Goal: Transaction & Acquisition: Obtain resource

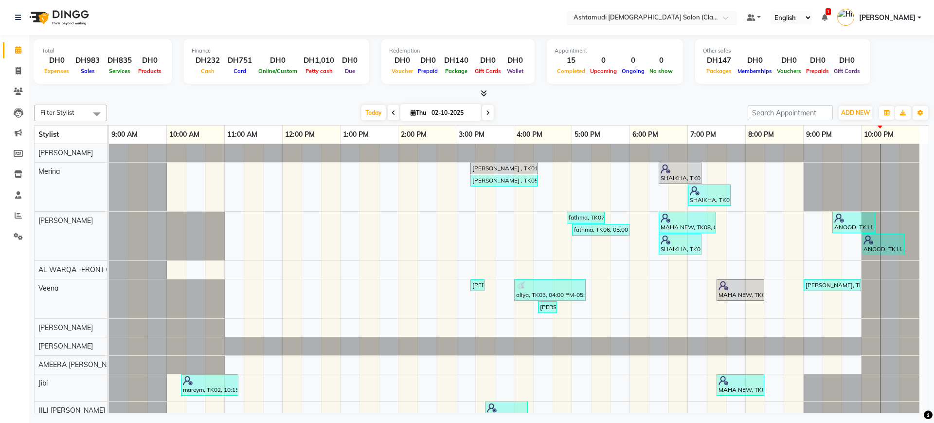
click at [604, 24] on nav "Select Location × Ashtamudi Ladies Salon (Classic Touch ) – Al Warqa, Al Warqa …" at bounding box center [467, 17] width 934 height 35
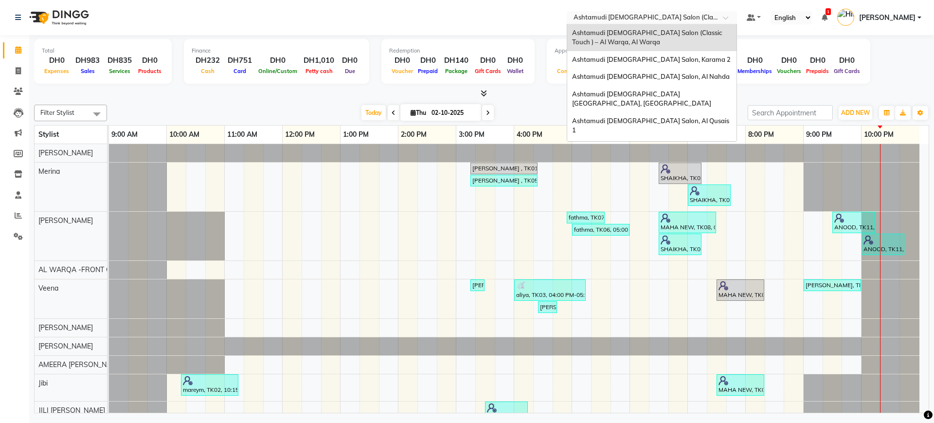
click at [618, 19] on input "text" at bounding box center [641, 19] width 141 height 10
click at [652, 117] on span "Ashtamudi [DEMOGRAPHIC_DATA] Salon, Al Qusais 1" at bounding box center [651, 126] width 159 height 18
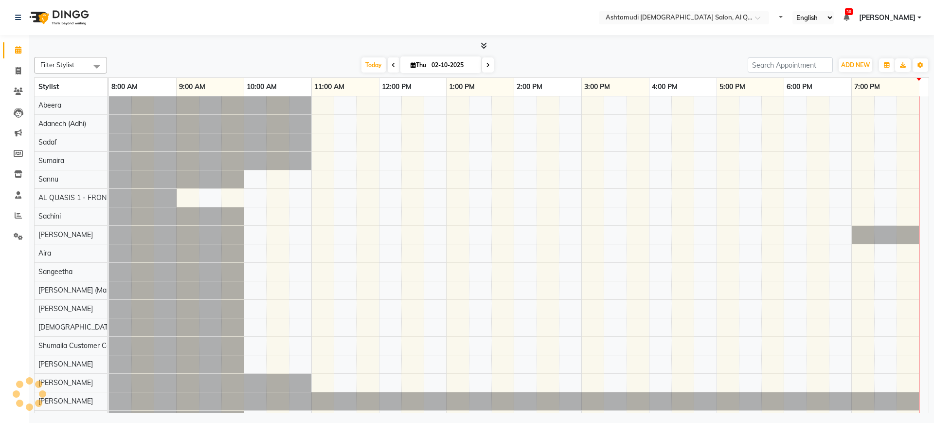
select select "en"
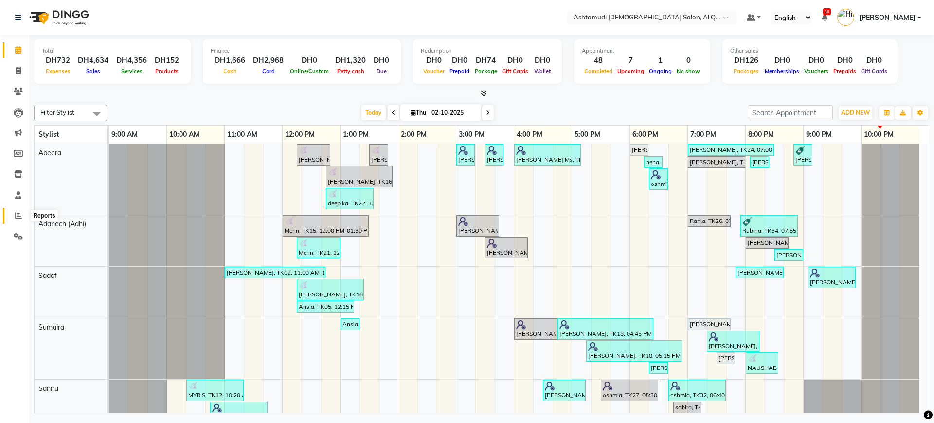
click at [13, 214] on span at bounding box center [18, 215] width 17 height 11
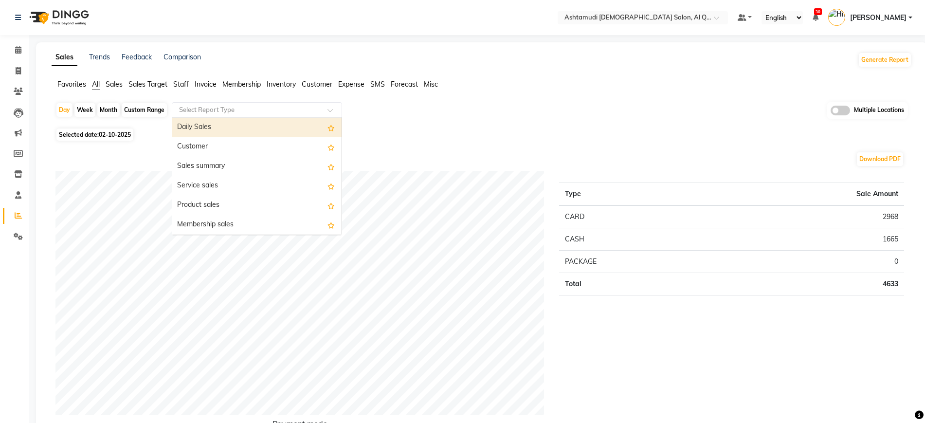
click at [223, 110] on input "text" at bounding box center [247, 110] width 140 height 10
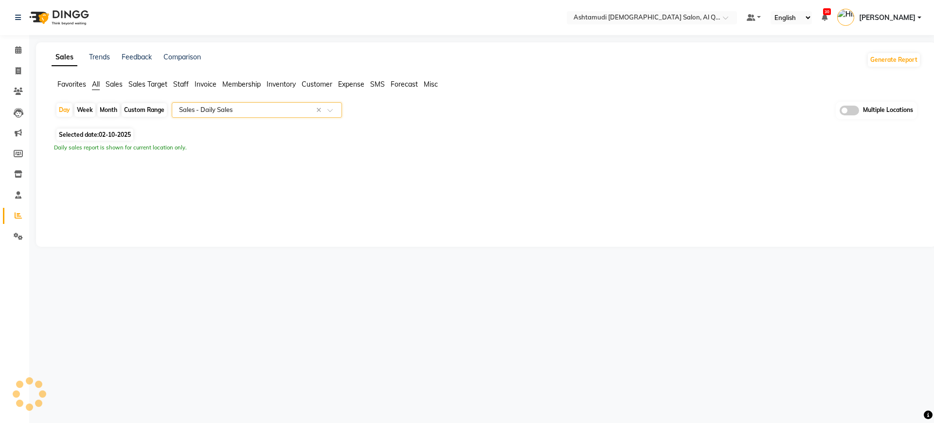
select select "full_report"
select select "csv"
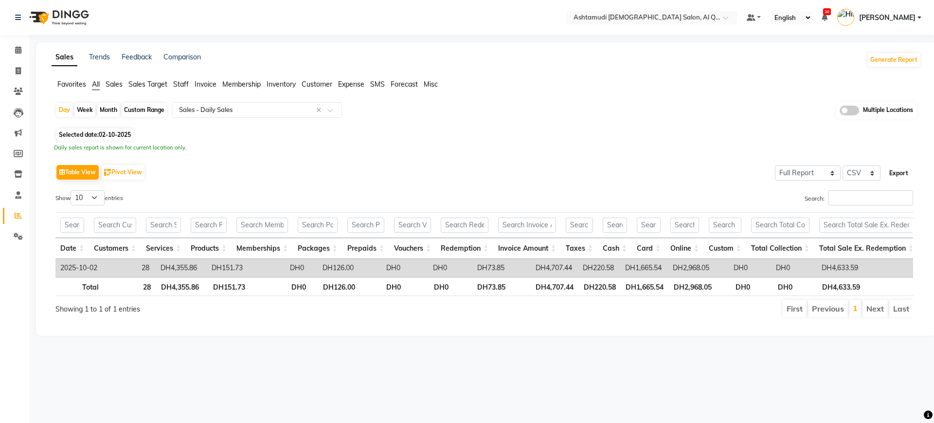
click at [899, 177] on button "Export" at bounding box center [898, 173] width 27 height 17
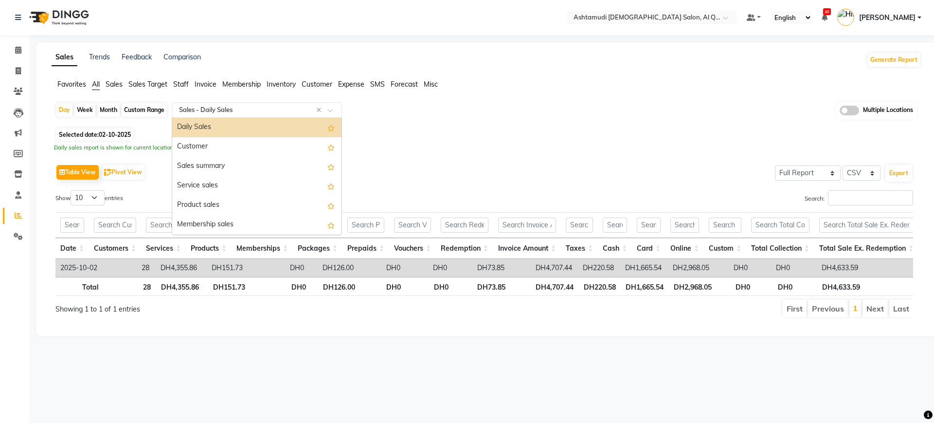
click at [265, 109] on input "text" at bounding box center [247, 110] width 140 height 10
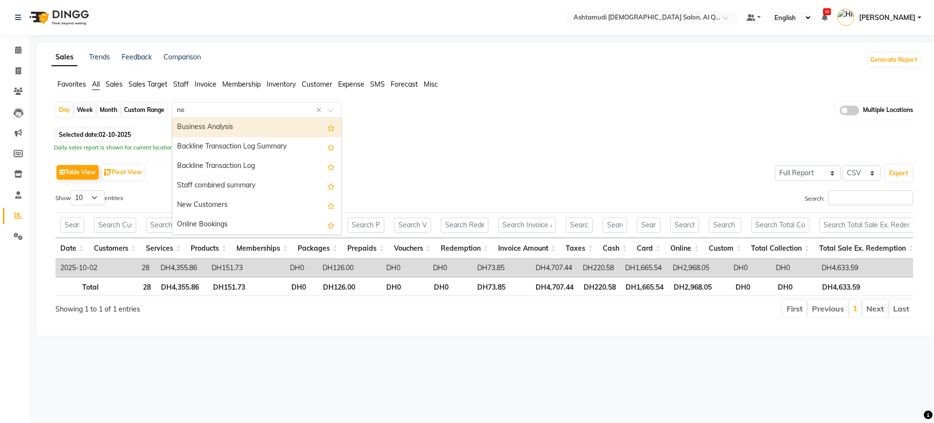
type input "new"
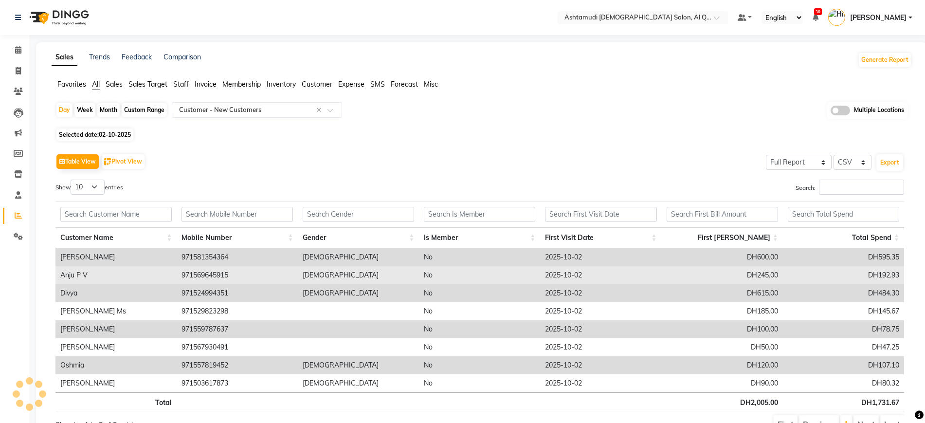
click at [360, 270] on td "[DEMOGRAPHIC_DATA]" at bounding box center [358, 275] width 121 height 18
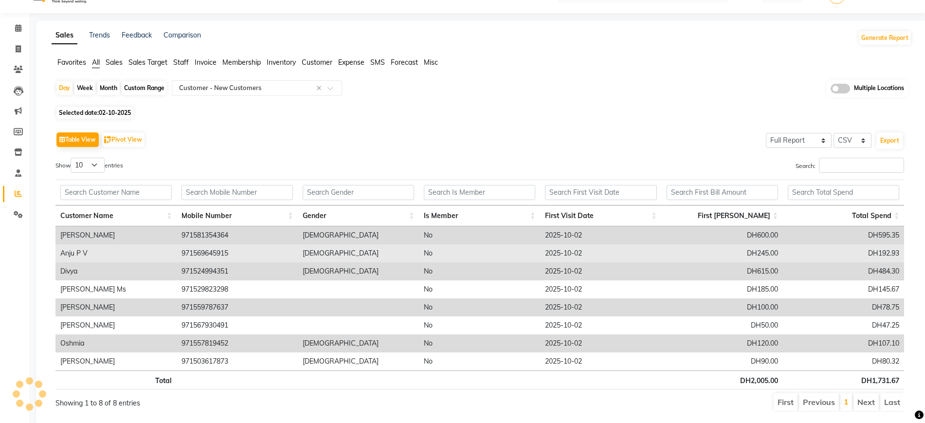
scroll to position [24, 0]
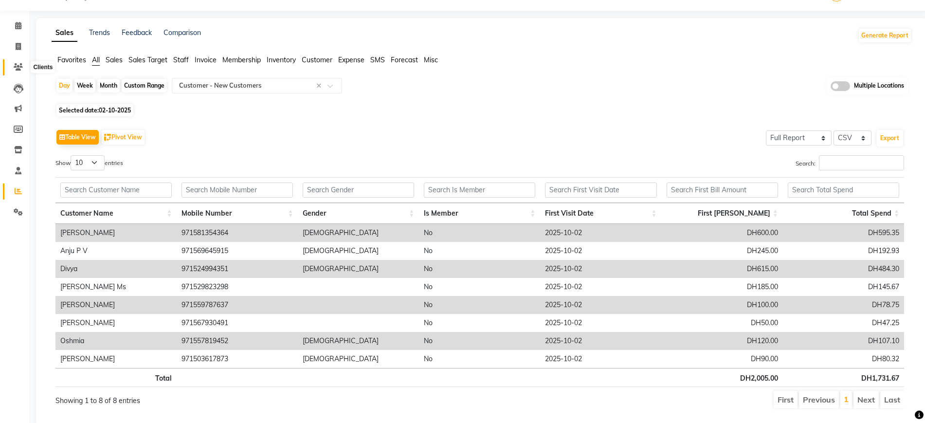
click at [21, 64] on icon at bounding box center [18, 66] width 9 height 7
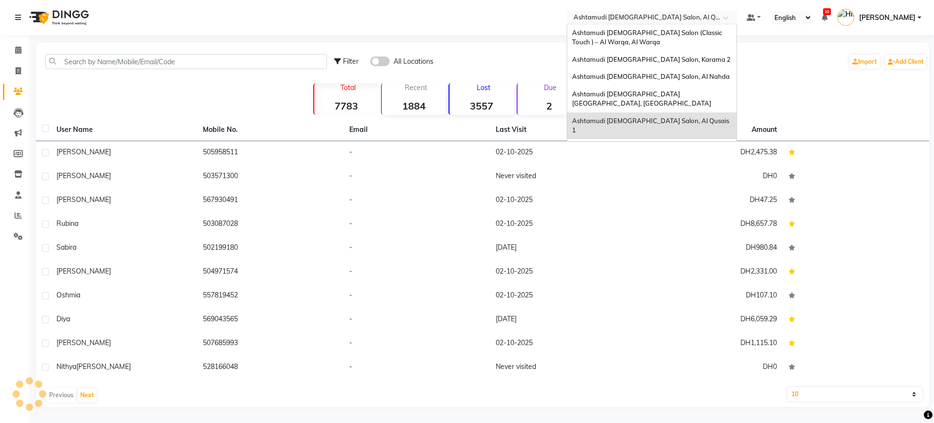
click at [599, 22] on input "text" at bounding box center [641, 19] width 141 height 10
click at [639, 143] on span "Ashtamudi [DEMOGRAPHIC_DATA] Salon - Al Karama, [GEOGRAPHIC_DATA] -[GEOGRAPHIC_…" at bounding box center [642, 156] width 140 height 27
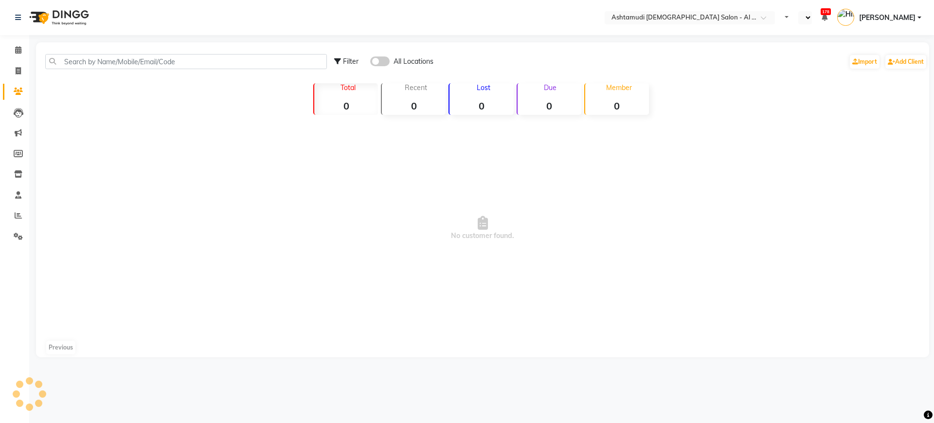
select select "en"
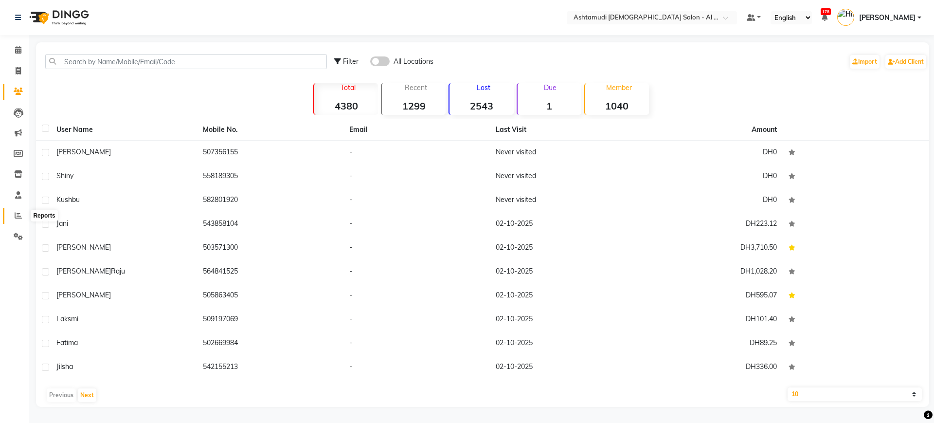
click at [19, 217] on icon at bounding box center [18, 215] width 7 height 7
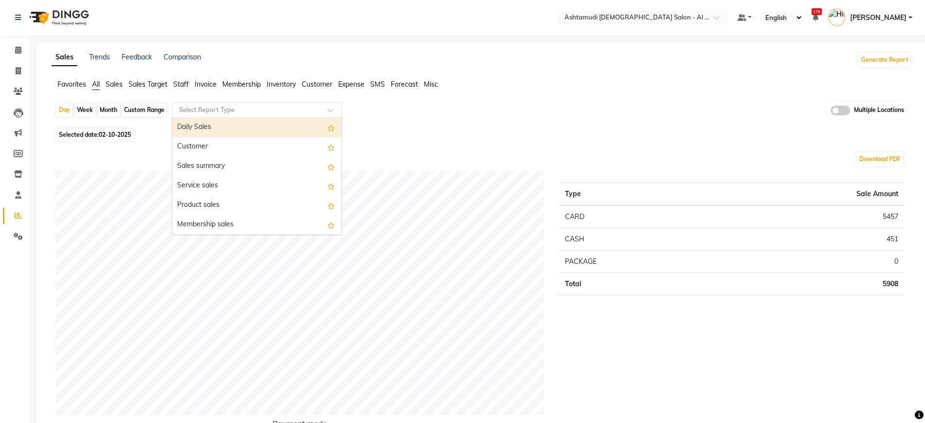
click at [229, 108] on input "text" at bounding box center [247, 110] width 140 height 10
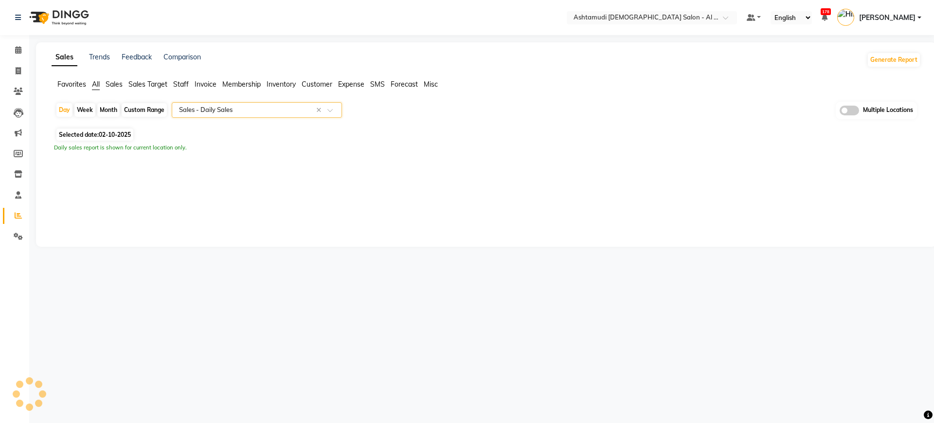
select select "full_report"
select select "csv"
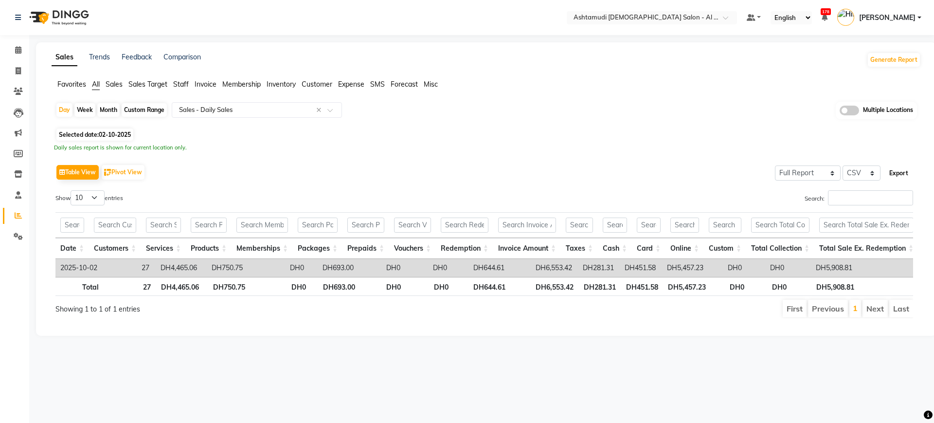
click at [897, 176] on button "Export" at bounding box center [898, 173] width 27 height 17
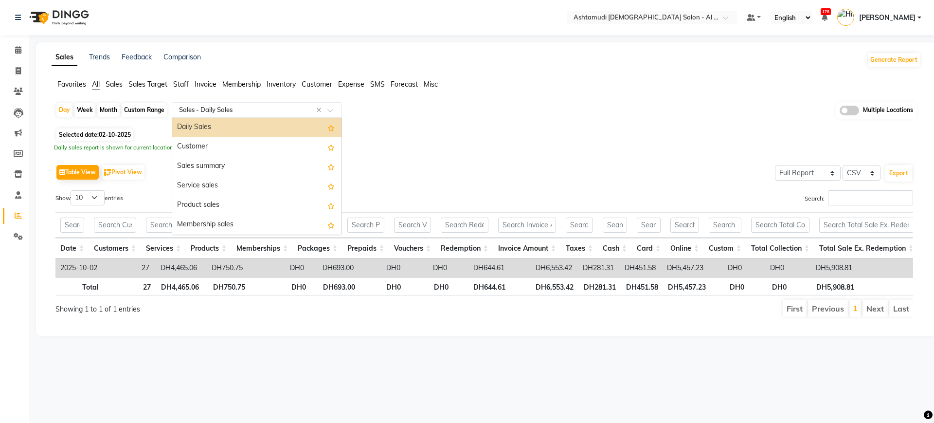
click at [217, 105] on input "text" at bounding box center [247, 110] width 140 height 10
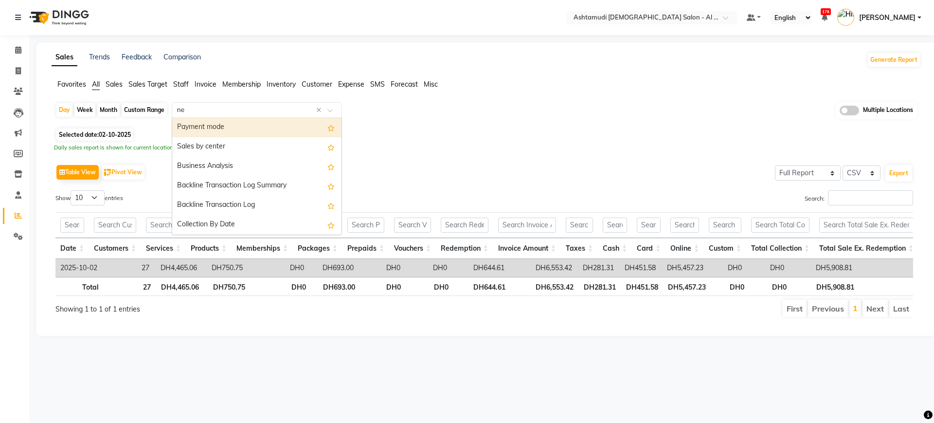
type input "new"
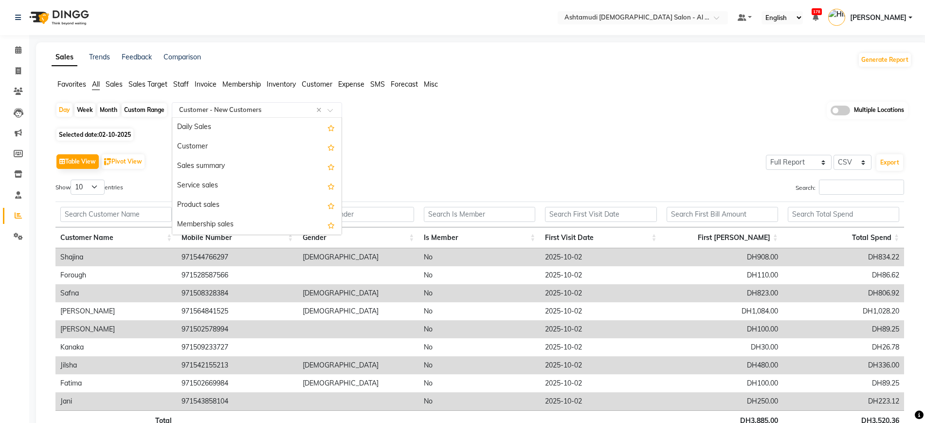
scroll to position [1751, 0]
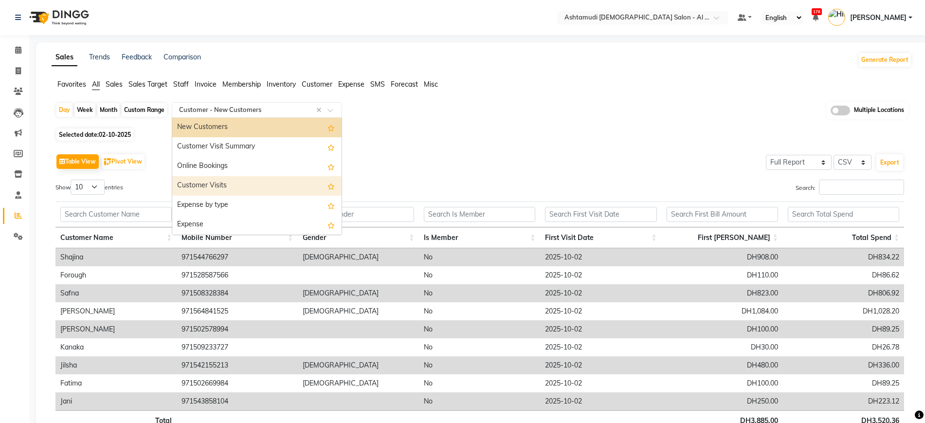
click at [318, 399] on td at bounding box center [358, 401] width 121 height 18
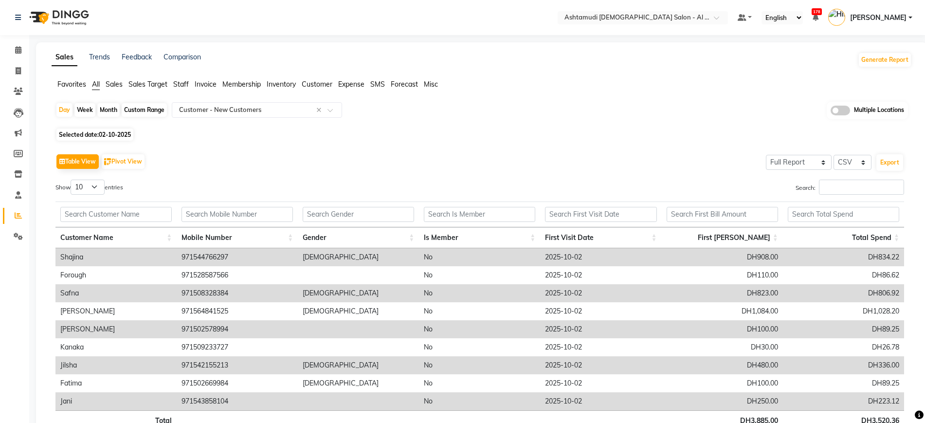
click at [318, 399] on td at bounding box center [358, 401] width 121 height 18
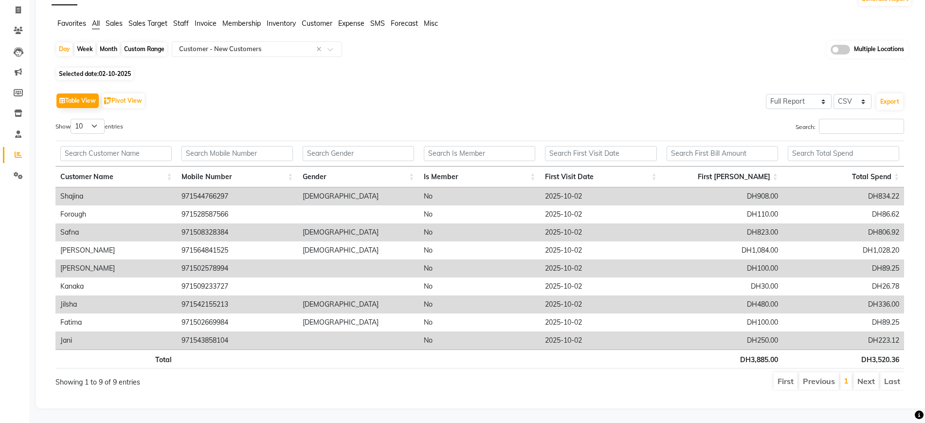
scroll to position [70, 0]
click at [594, 57] on div "Day Week Month Custom Range Select Report Type × Customer - New Customers × Mul…" at bounding box center [482, 219] width 860 height 357
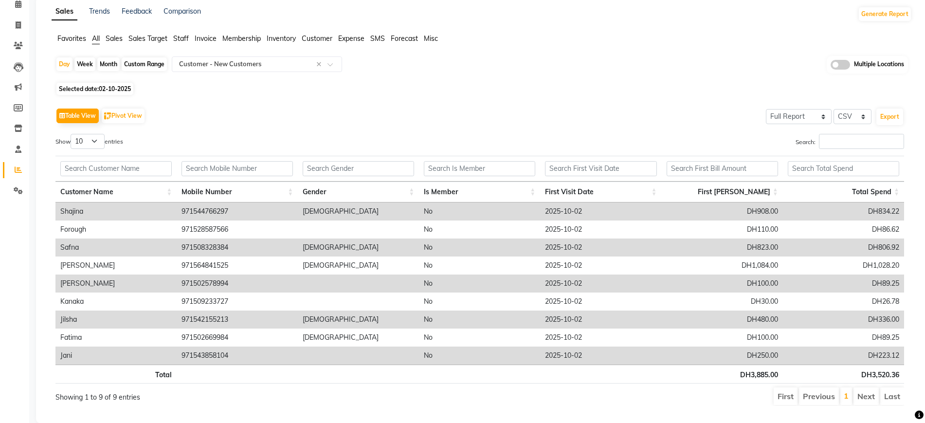
scroll to position [0, 0]
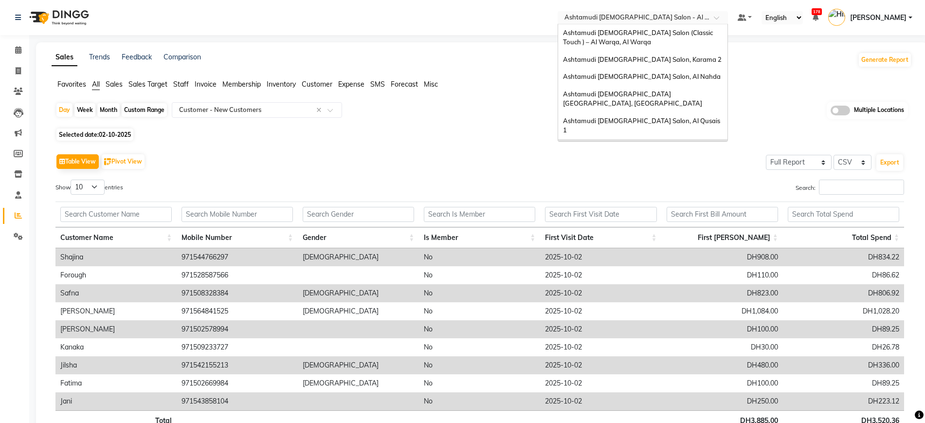
click at [640, 16] on input "text" at bounding box center [632, 19] width 141 height 10
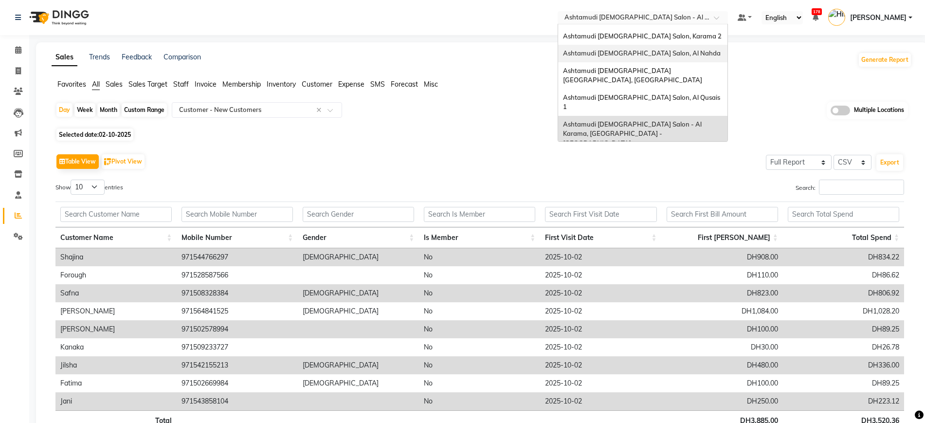
click at [661, 59] on div "Ashtamudi Ladies Salon, Al Nahda" at bounding box center [642, 54] width 169 height 18
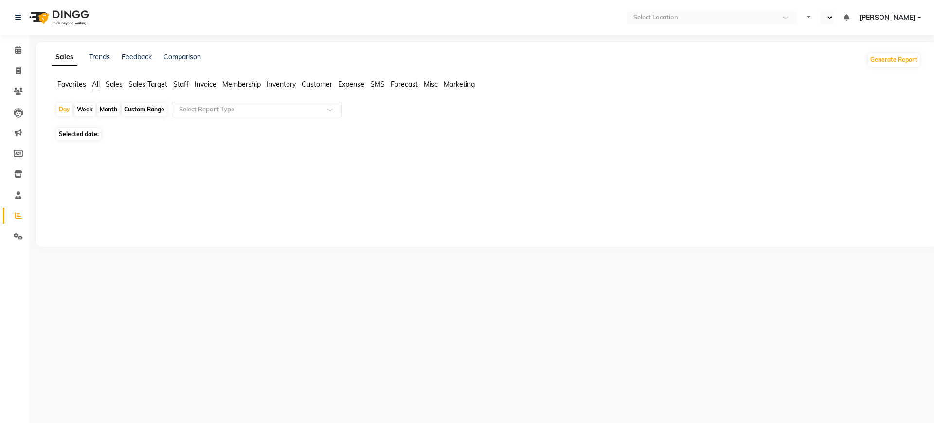
select select "en"
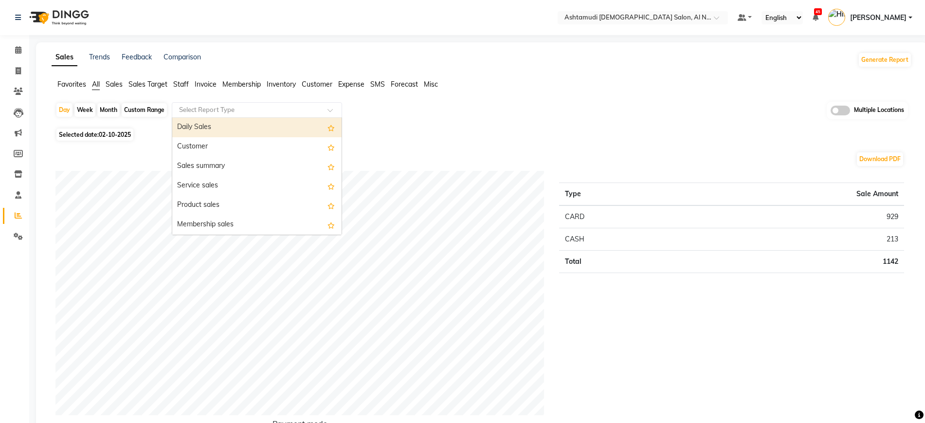
click at [220, 103] on div "Select Report Type" at bounding box center [257, 110] width 170 height 16
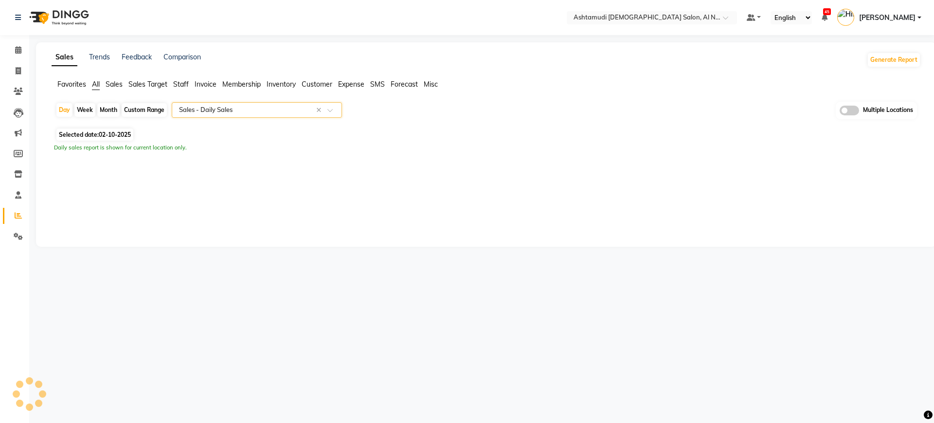
select select "full_report"
select select "csv"
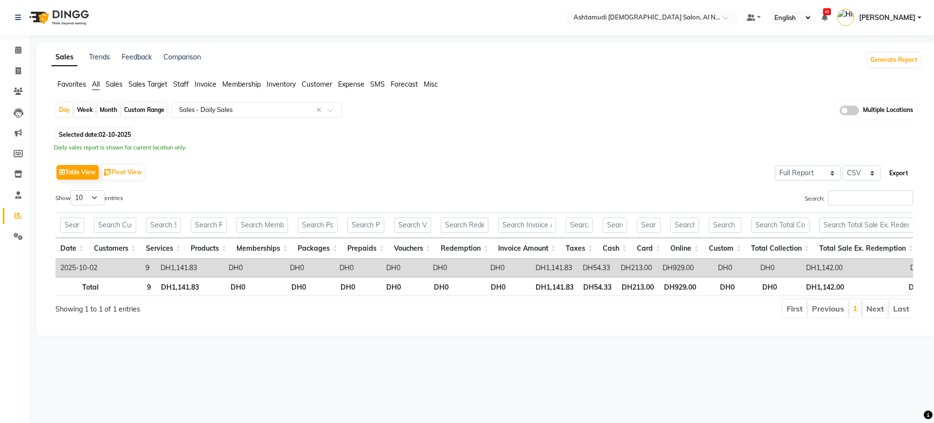
click at [897, 170] on button "Export" at bounding box center [898, 173] width 27 height 17
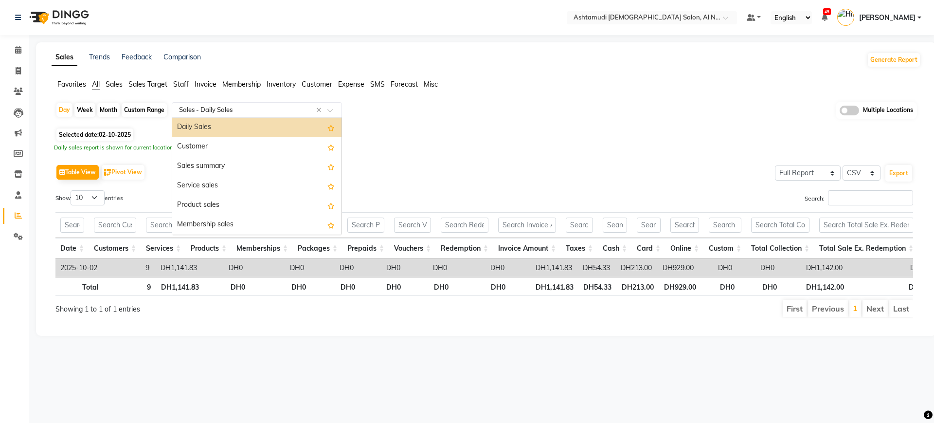
click at [225, 110] on input "text" at bounding box center [247, 110] width 140 height 10
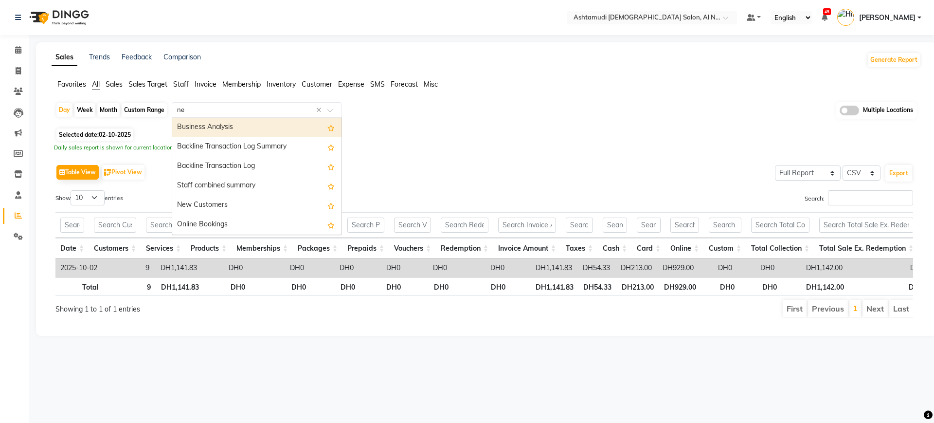
type input "new"
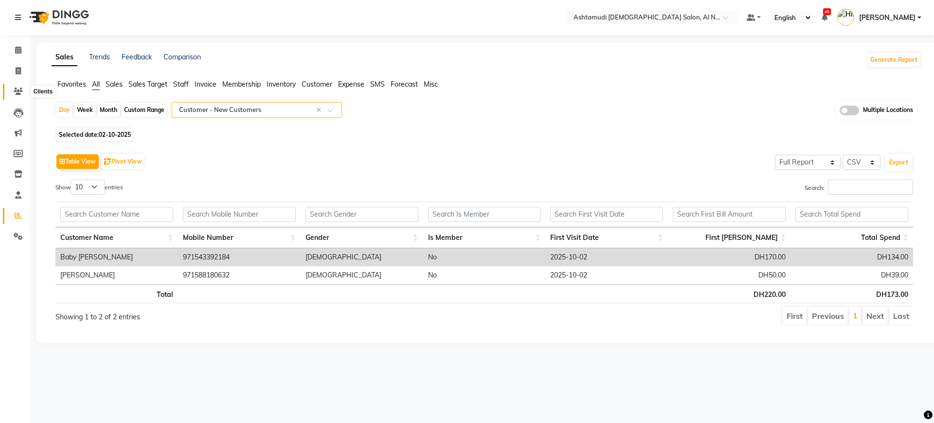
click at [21, 90] on icon at bounding box center [18, 91] width 9 height 7
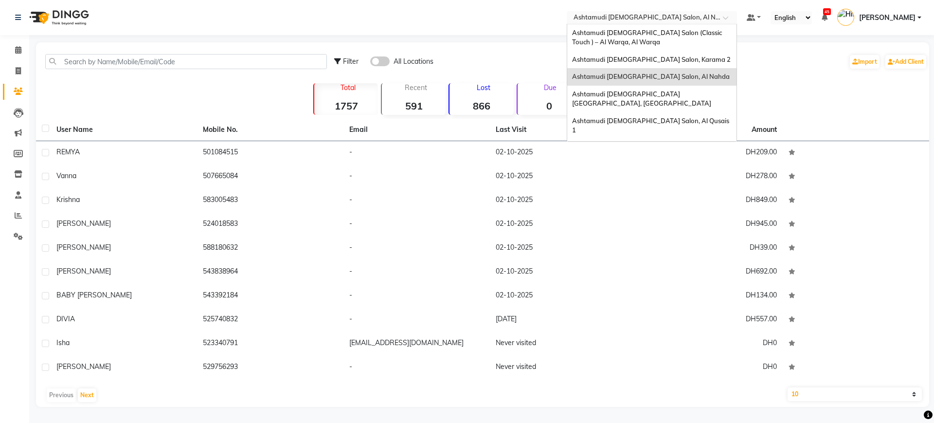
click at [668, 18] on input "text" at bounding box center [641, 19] width 141 height 10
click at [662, 90] on span "Ashtamudi [DEMOGRAPHIC_DATA] [GEOGRAPHIC_DATA], [GEOGRAPHIC_DATA]" at bounding box center [641, 99] width 139 height 18
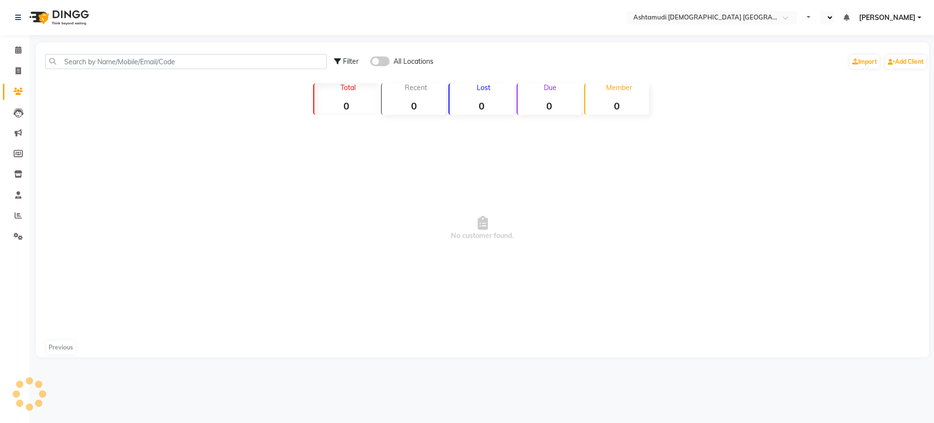
select select "en"
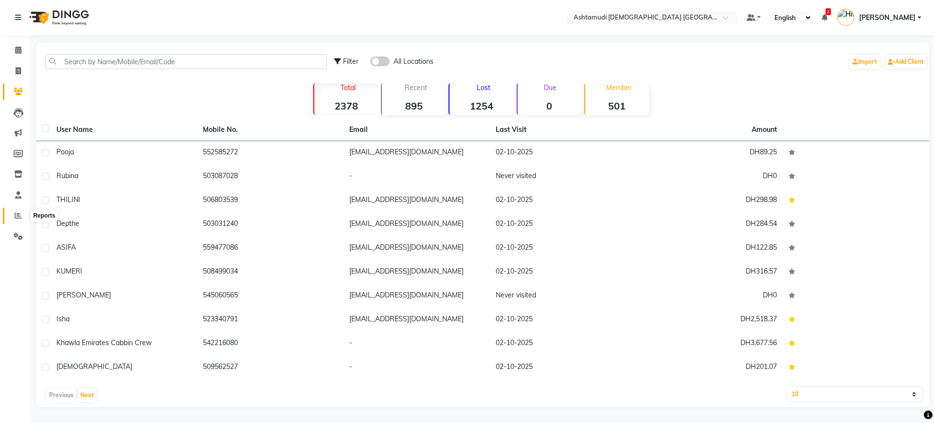
click at [15, 217] on icon at bounding box center [18, 215] width 7 height 7
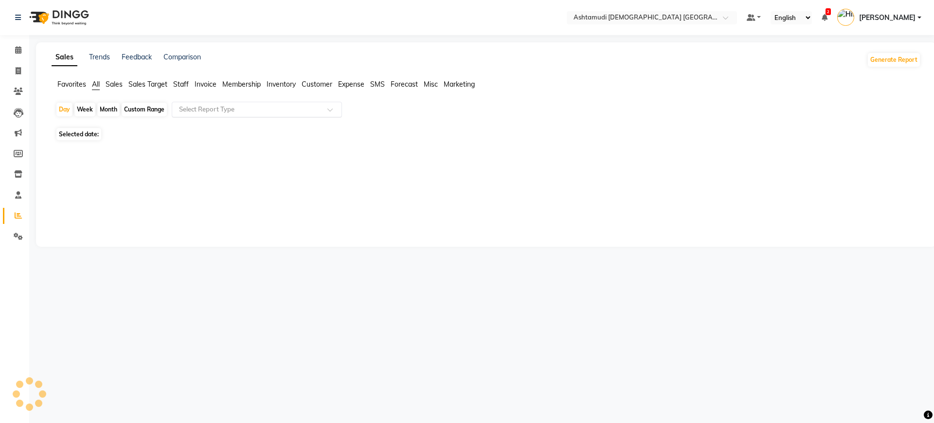
click at [201, 110] on input "text" at bounding box center [247, 110] width 140 height 10
click at [236, 112] on input "text" at bounding box center [247, 110] width 140 height 10
click at [398, 125] on div "Day Week Month Custom Range Select Report Type Selected date: ★ [PERSON_NAME] a…" at bounding box center [486, 130] width 869 height 57
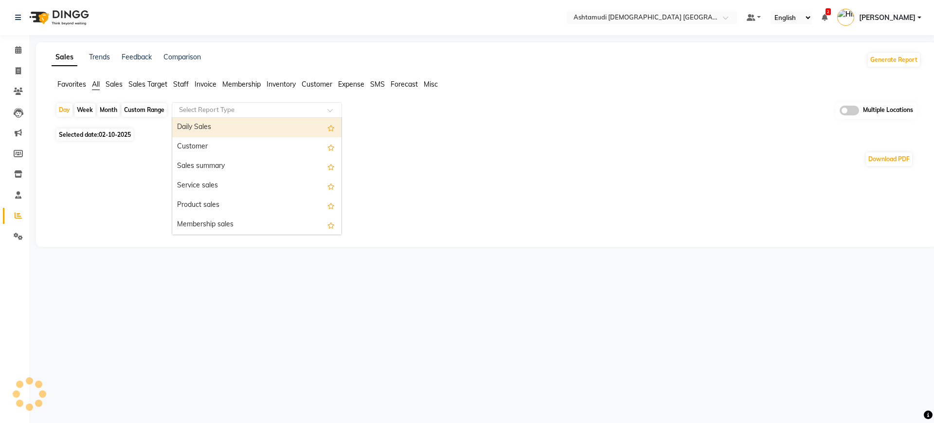
click at [295, 109] on input "text" at bounding box center [247, 110] width 140 height 10
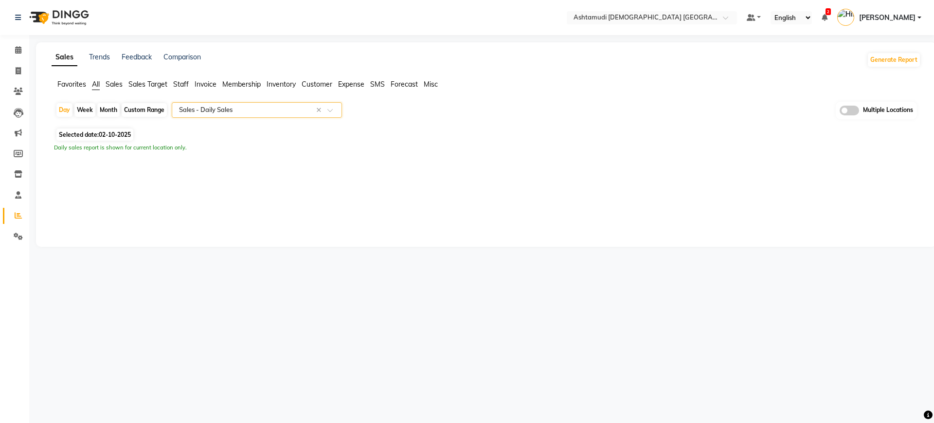
select select "full_report"
select select "csv"
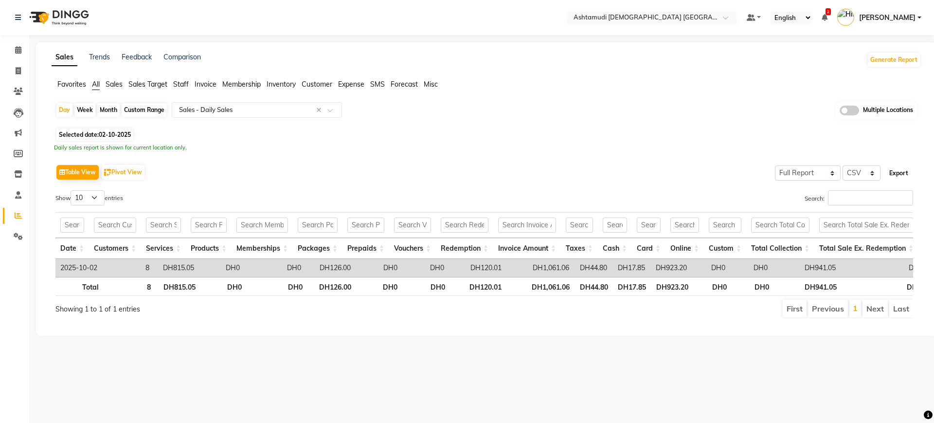
click at [898, 171] on button "Export" at bounding box center [898, 173] width 27 height 17
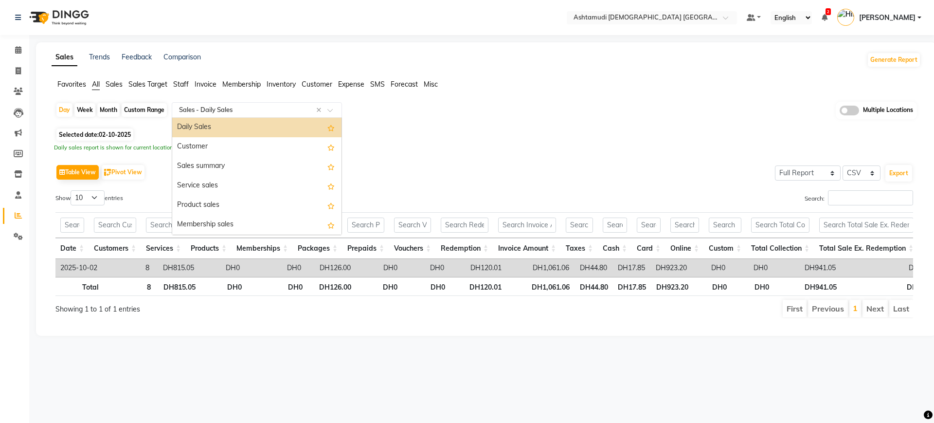
click at [222, 107] on input "text" at bounding box center [247, 110] width 140 height 10
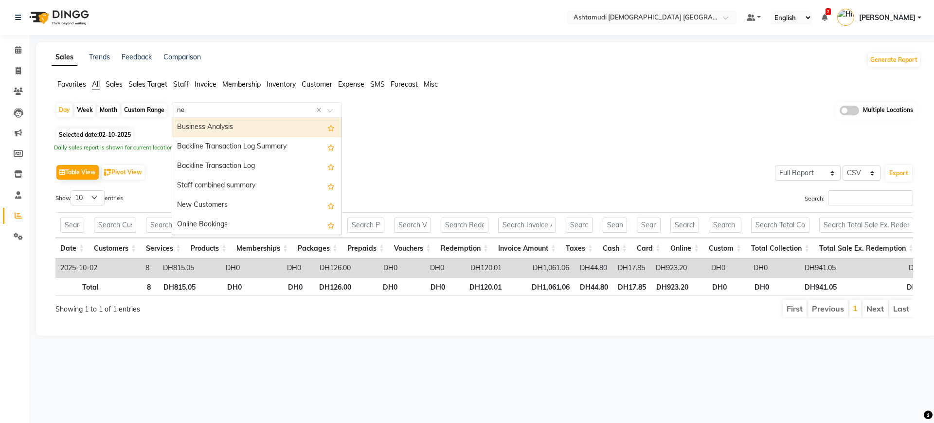
type input "new"
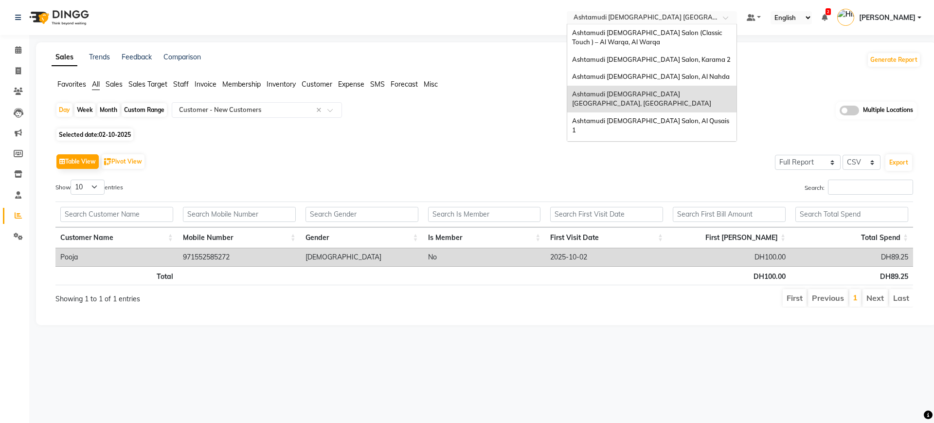
click at [621, 18] on input "text" at bounding box center [641, 19] width 141 height 10
click at [669, 56] on span "Ashtamudi [DEMOGRAPHIC_DATA] Salon, Karama 2" at bounding box center [651, 59] width 159 height 8
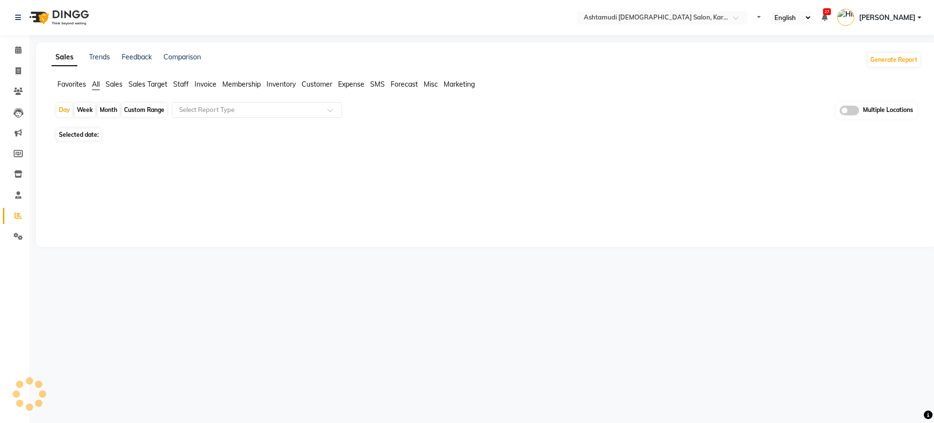
select select "en"
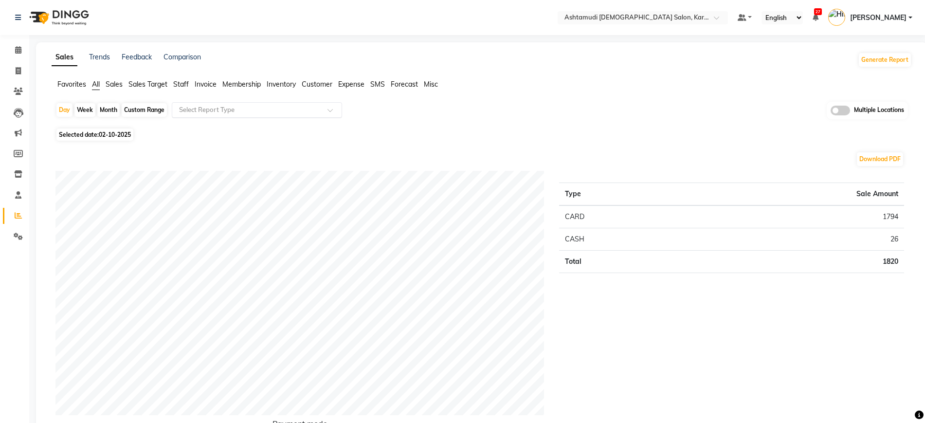
click at [254, 110] on input "text" at bounding box center [247, 110] width 140 height 10
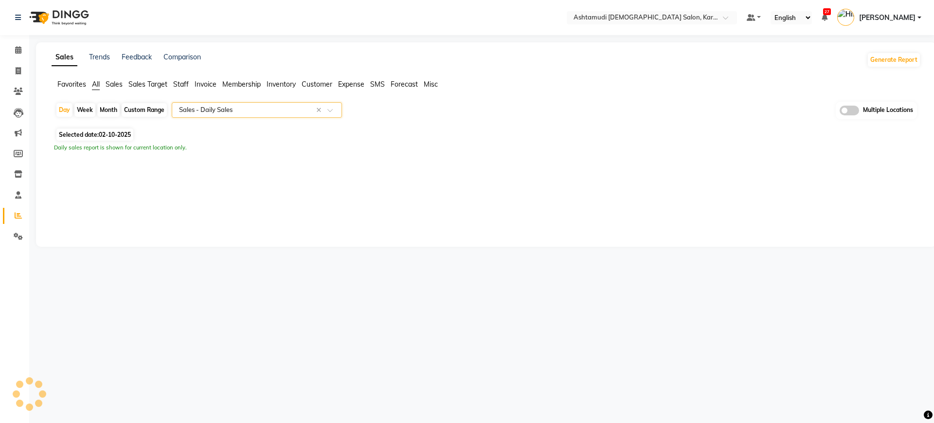
select select "full_report"
select select "csv"
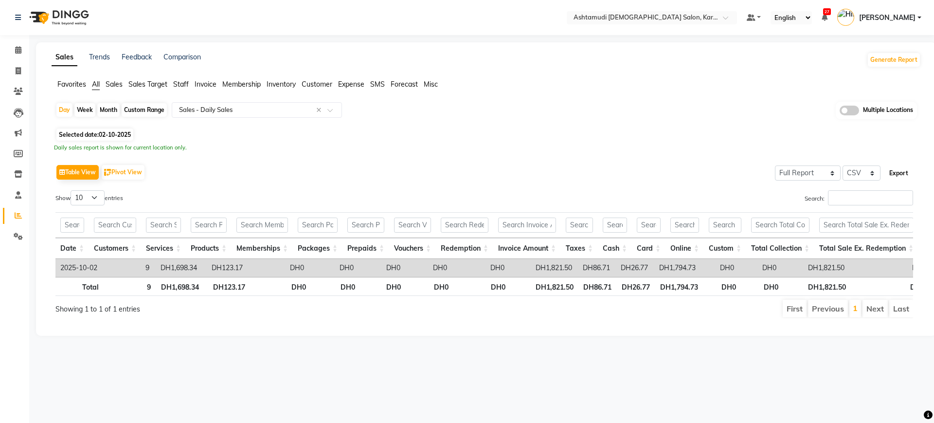
click at [903, 173] on button "Export" at bounding box center [898, 173] width 27 height 17
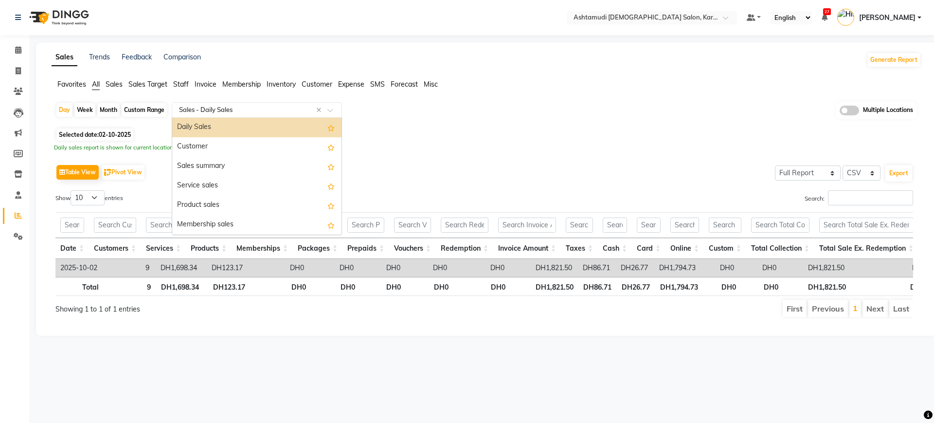
click at [232, 109] on input "text" at bounding box center [247, 110] width 140 height 10
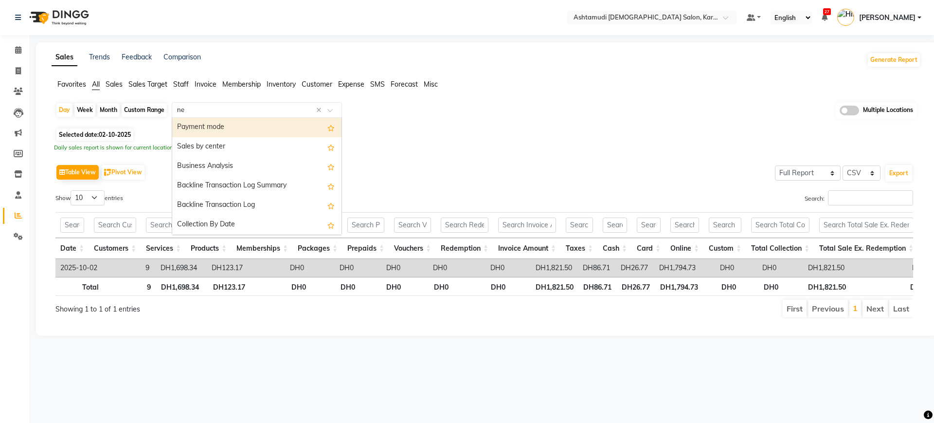
type input "new"
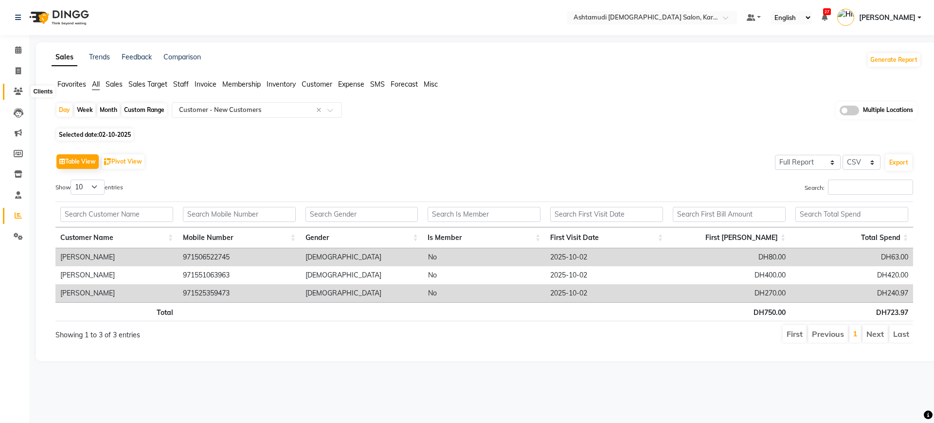
click at [21, 91] on icon at bounding box center [18, 91] width 9 height 7
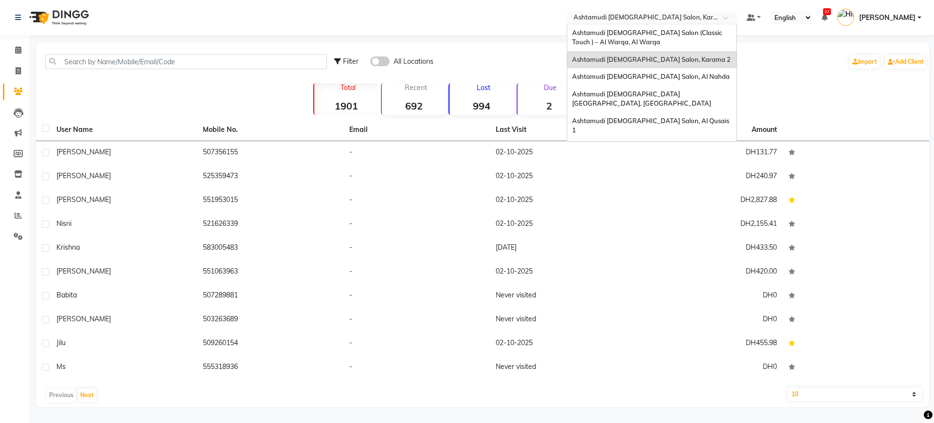
click at [649, 14] on input "text" at bounding box center [641, 19] width 141 height 10
click at [654, 36] on span "Ashtamudi [DEMOGRAPHIC_DATA] Salon (Classic Touch ) – Al Warqa, Al Warqa" at bounding box center [647, 38] width 151 height 18
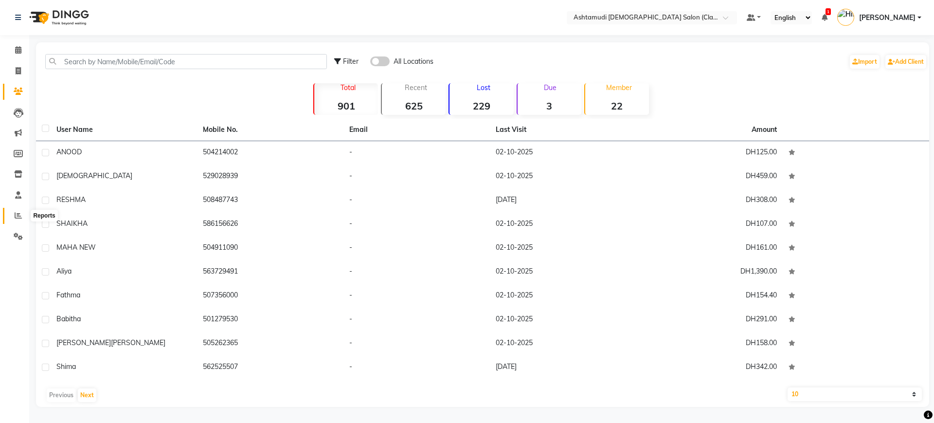
click at [21, 214] on icon at bounding box center [18, 215] width 7 height 7
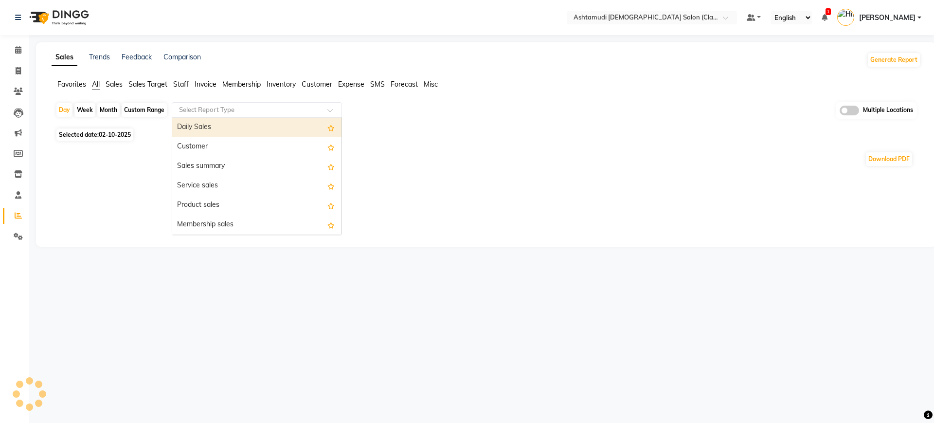
click at [193, 115] on div "Select Report Type" at bounding box center [257, 110] width 170 height 16
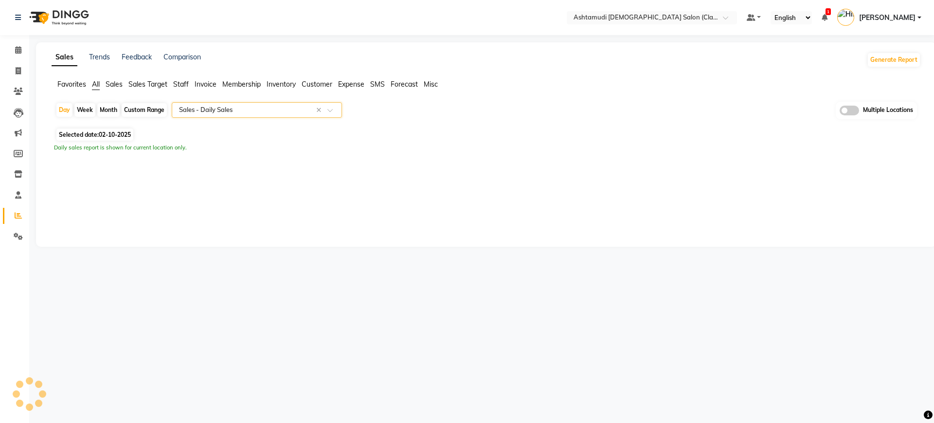
select select "full_report"
select select "csv"
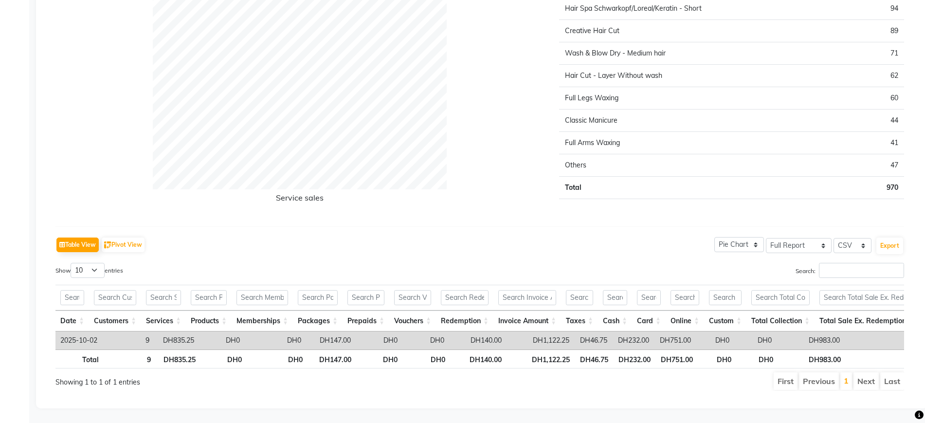
scroll to position [1997, 0]
click at [887, 237] on button "Export" at bounding box center [889, 245] width 27 height 17
click at [365, 234] on div "Table View Pivot View Pie Chart Bar Chart Select Full Report Filtered Report Se…" at bounding box center [479, 244] width 848 height 20
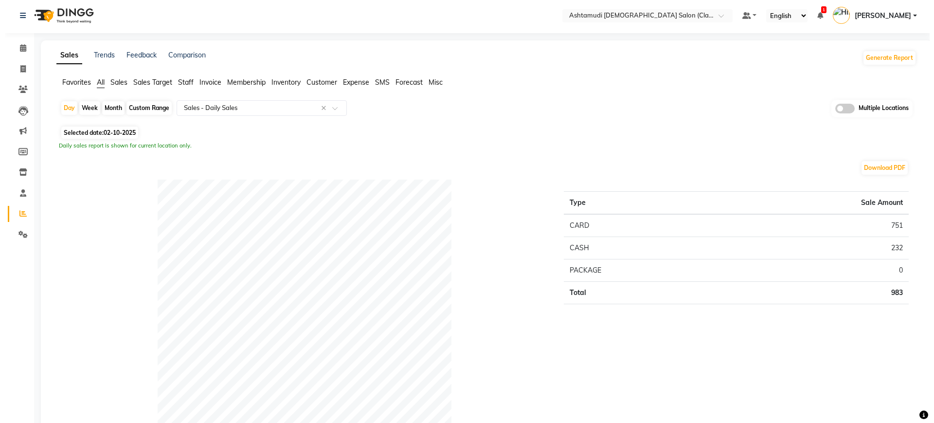
scroll to position [0, 0]
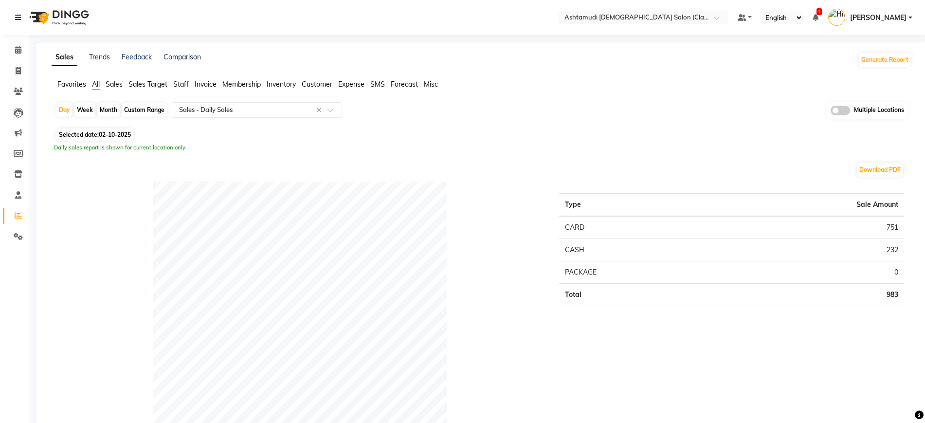
click at [267, 108] on input "text" at bounding box center [247, 110] width 140 height 10
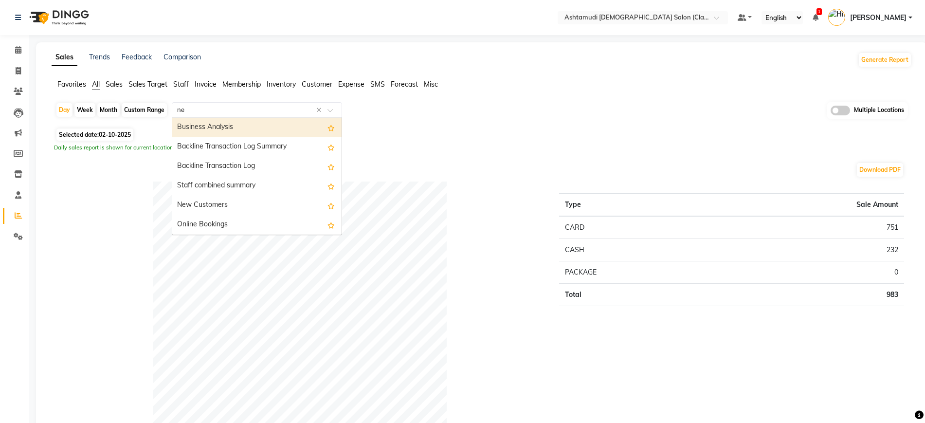
type input "new"
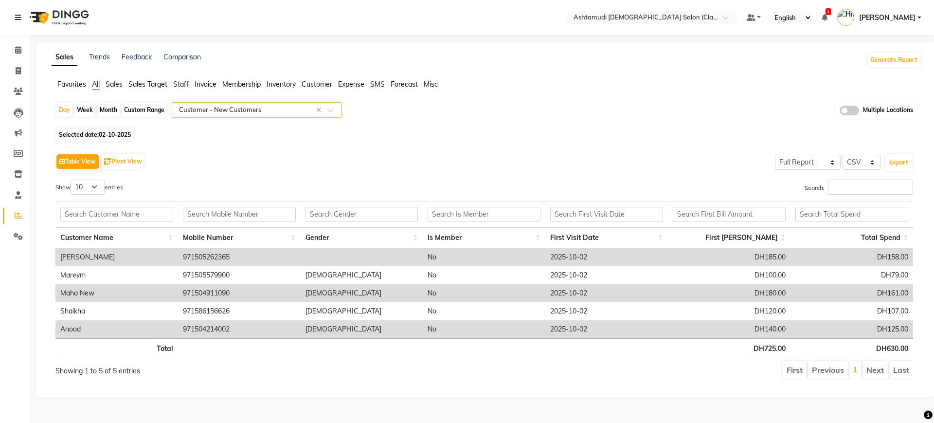
click at [320, 170] on div "Table View Pivot View Select Full Report Filtered Report Select CSV PDF Export" at bounding box center [483, 161] width 857 height 20
